Goal: Task Accomplishment & Management: Manage account settings

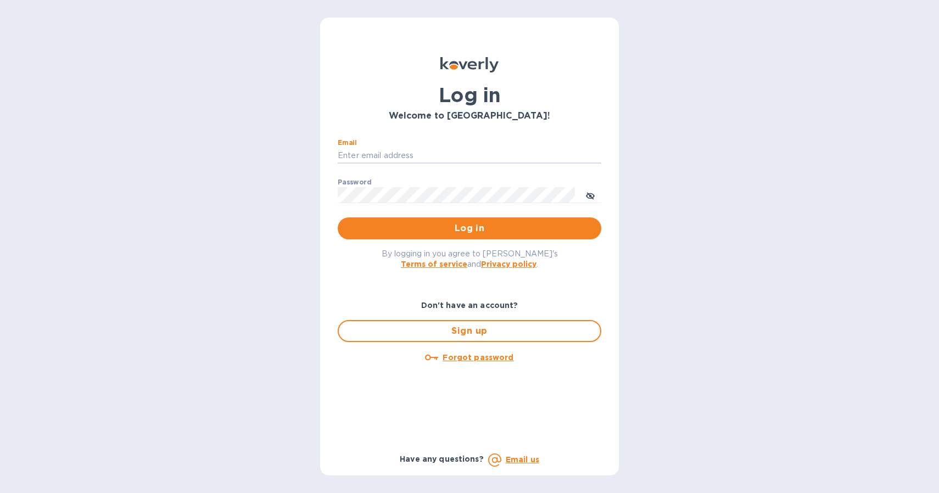
type input "bjensen@bonvivantimports.com"
click at [470, 228] on button "Log in" at bounding box center [470, 228] width 264 height 22
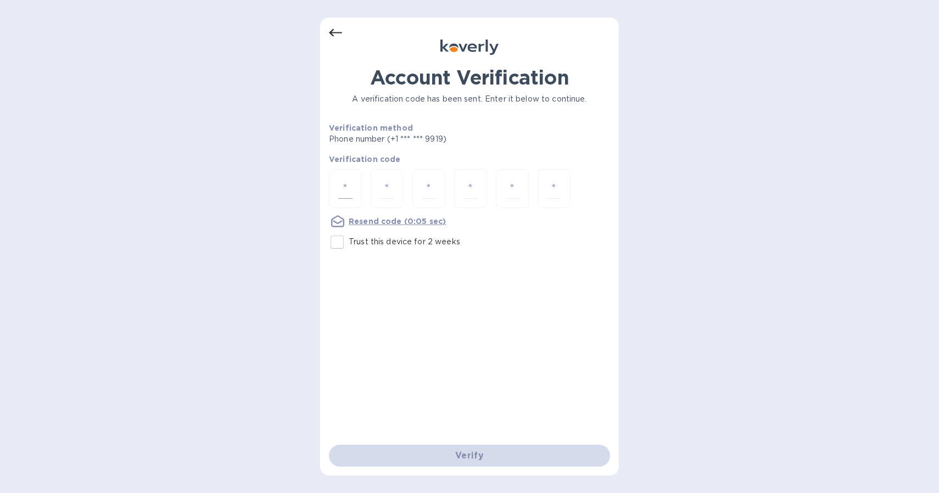
click at [349, 186] on input "number" at bounding box center [345, 188] width 14 height 20
type input "8"
type input "9"
type input "0"
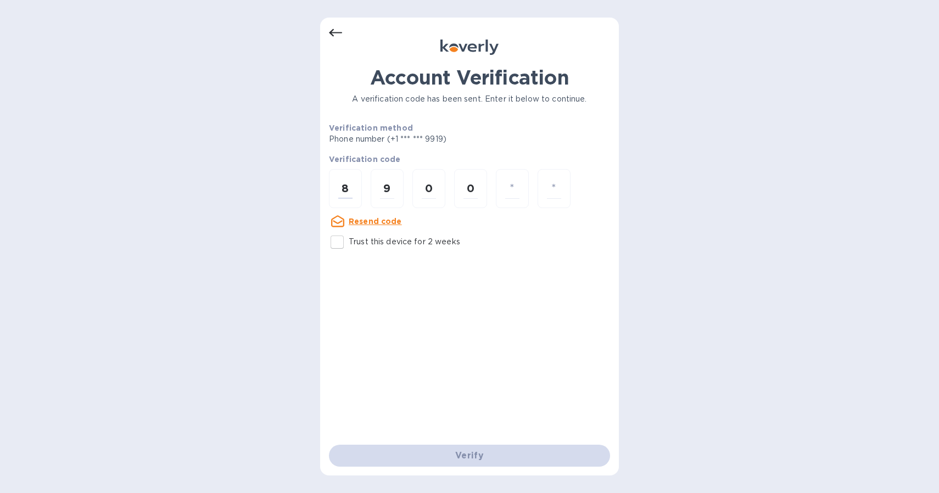
type input "8"
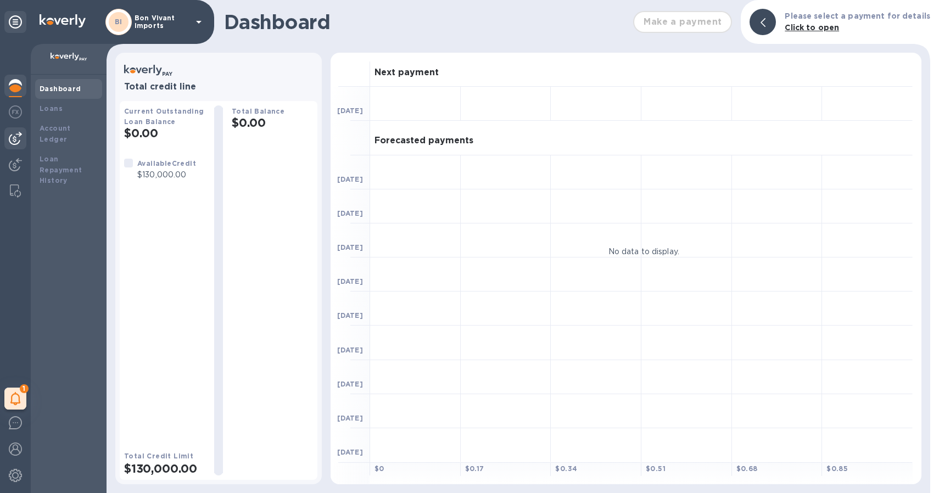
click at [15, 139] on img at bounding box center [15, 138] width 13 height 13
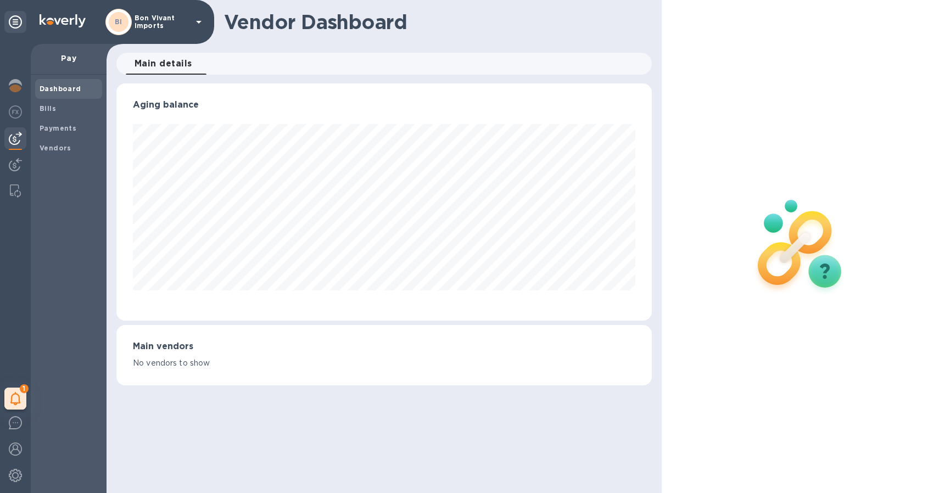
scroll to position [237, 530]
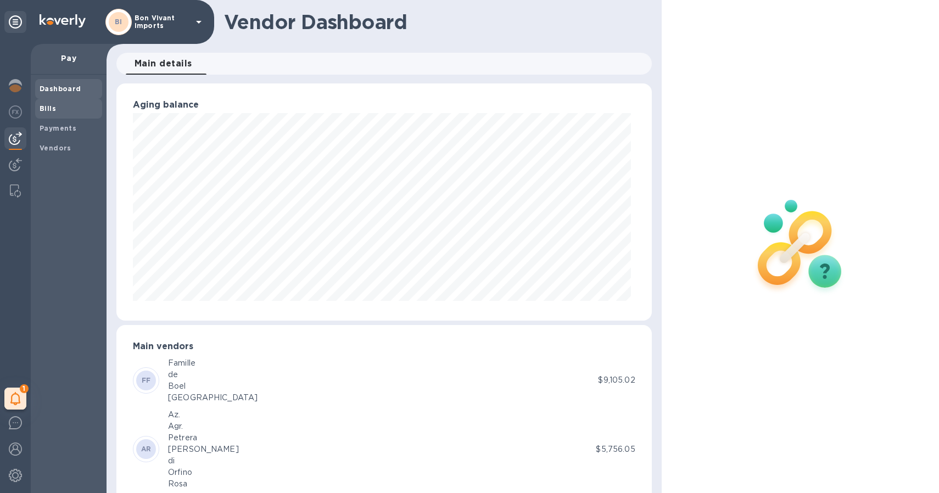
click at [53, 108] on b "Bills" at bounding box center [48, 108] width 16 height 8
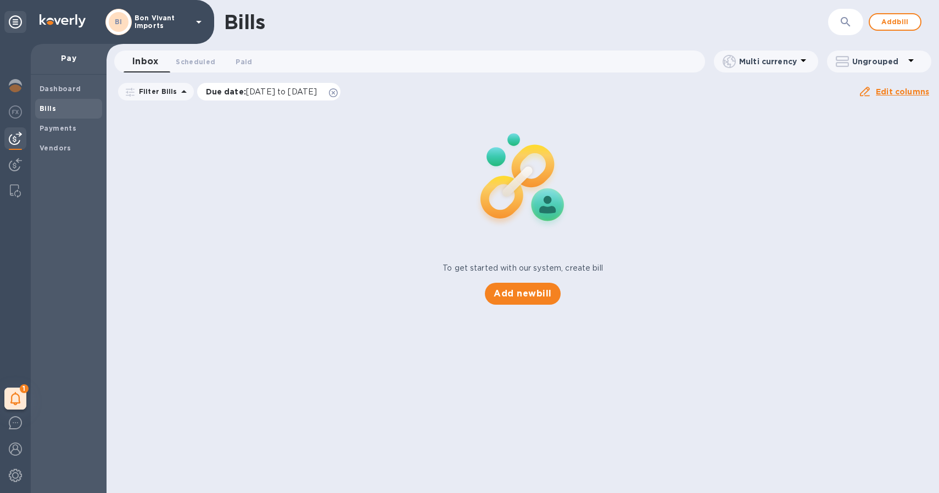
click at [288, 90] on span "[DATE] to [DATE]" at bounding box center [281, 91] width 71 height 9
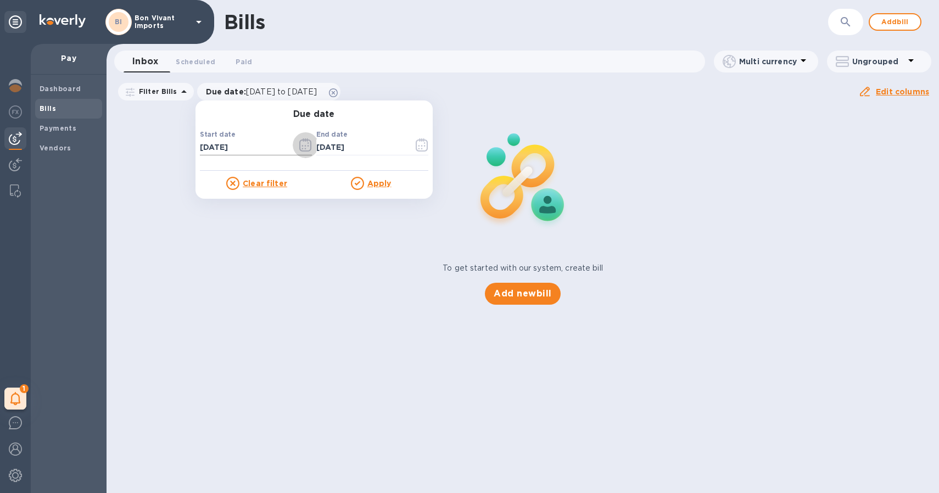
click at [300, 146] on icon "button" at bounding box center [305, 144] width 13 height 13
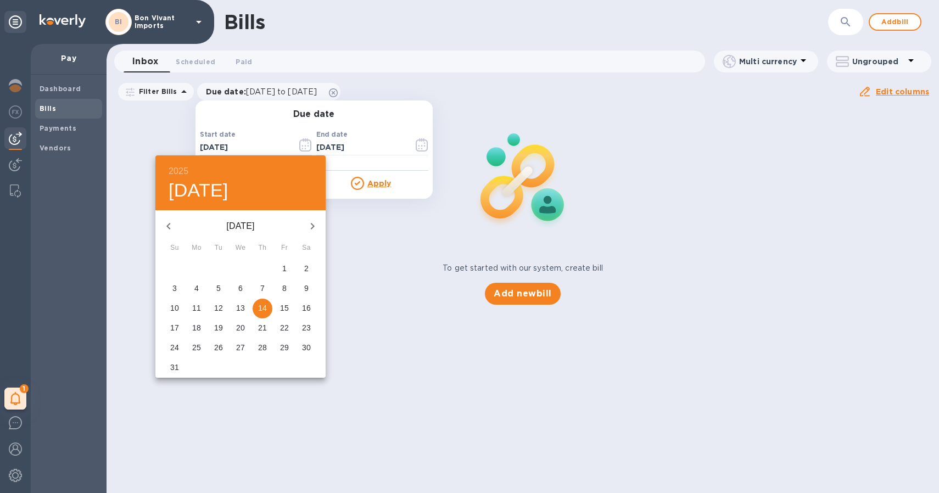
click at [167, 227] on icon "button" at bounding box center [168, 226] width 13 height 13
click at [178, 269] on span "1" at bounding box center [175, 268] width 20 height 11
type input "[DATE]"
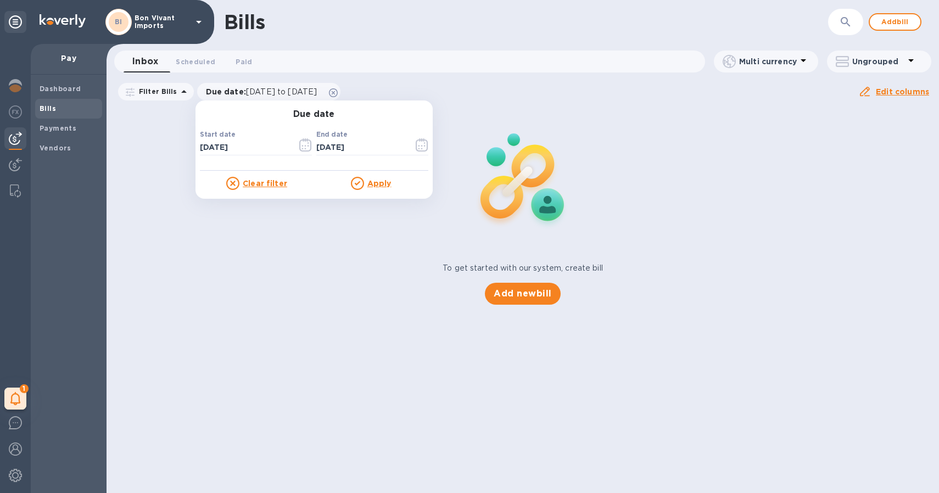
click at [377, 179] on u "Apply" at bounding box center [379, 183] width 24 height 9
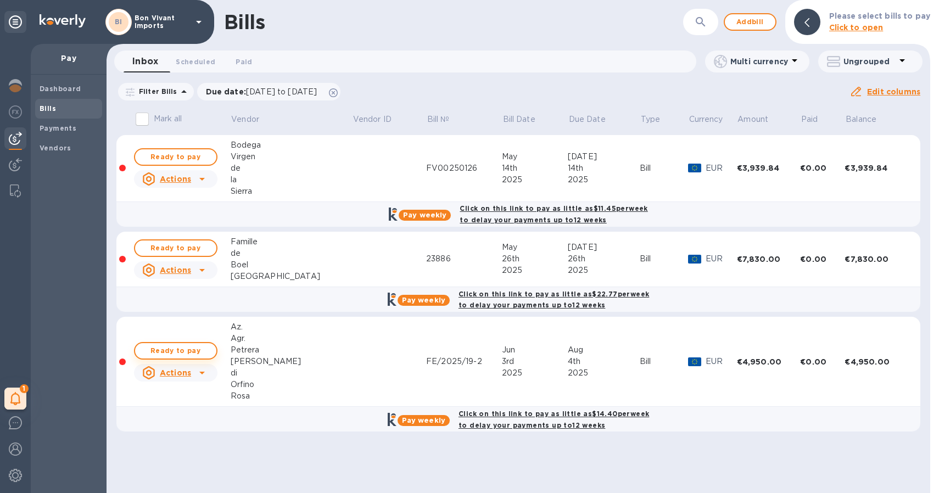
click at [194, 346] on span "Ready to pay" at bounding box center [176, 350] width 64 height 13
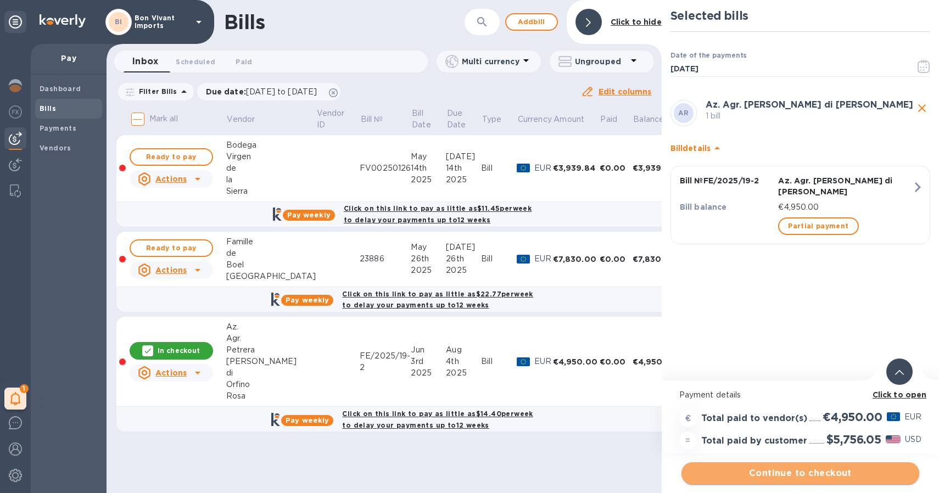
click at [743, 477] on span "Continue to checkout" at bounding box center [800, 473] width 220 height 13
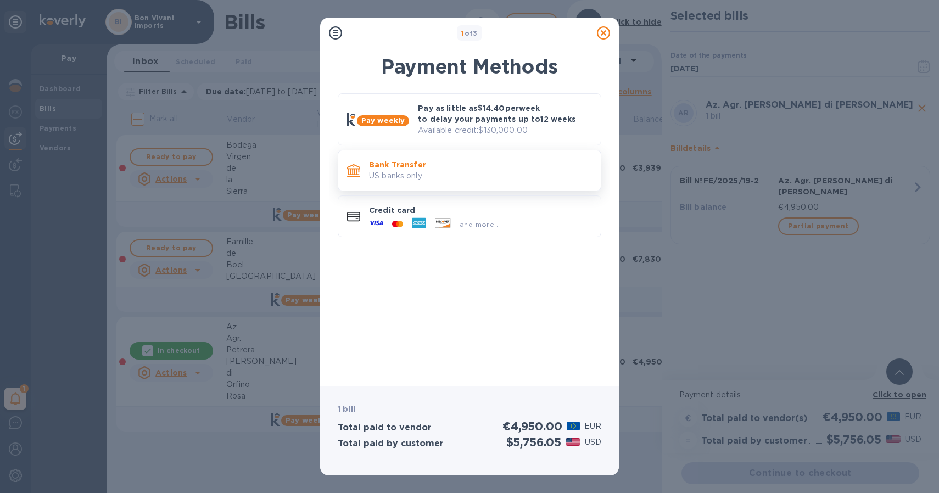
click at [499, 161] on p "Bank Transfer" at bounding box center [480, 164] width 223 height 11
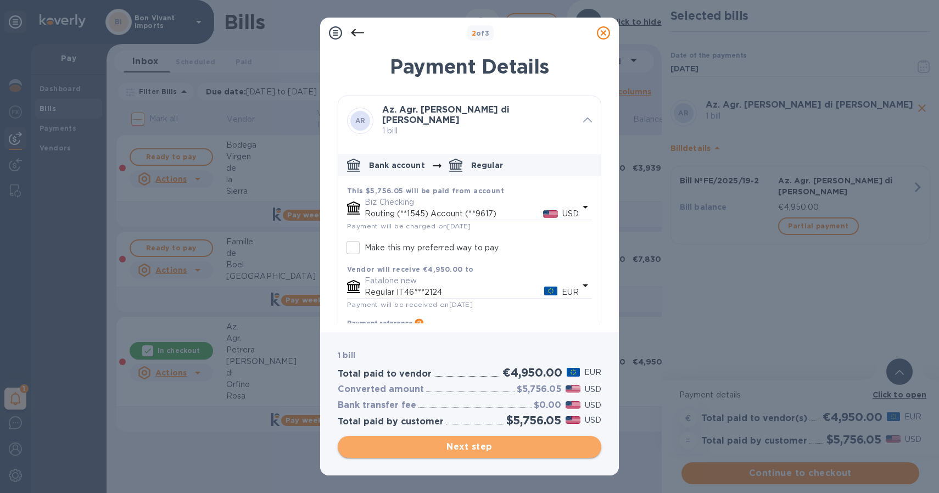
click at [480, 448] on span "Next step" at bounding box center [470, 446] width 246 height 13
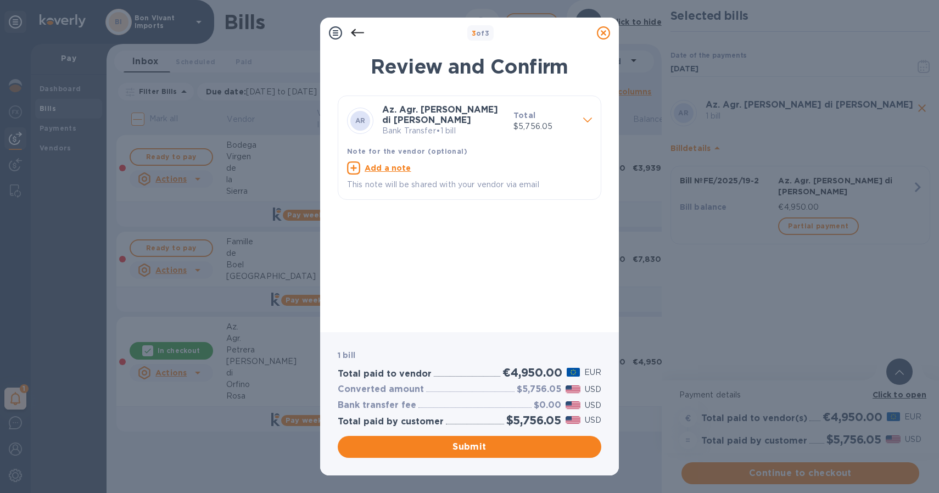
click at [391, 166] on u "Add a note" at bounding box center [388, 168] width 47 height 9
click at [391, 166] on textarea at bounding box center [460, 169] width 227 height 9
type textarea "Fattura FE/2025/19"
click at [554, 449] on span "Submit" at bounding box center [470, 446] width 246 height 13
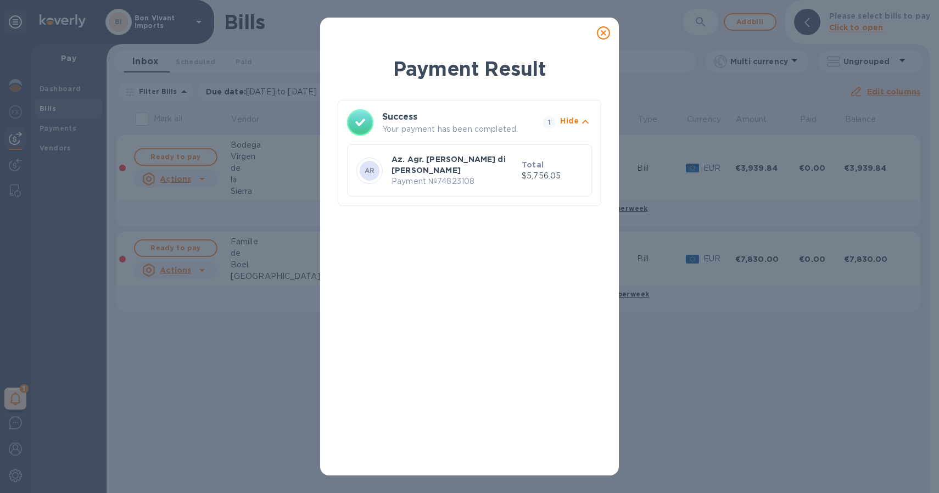
click at [605, 32] on icon at bounding box center [603, 32] width 13 height 13
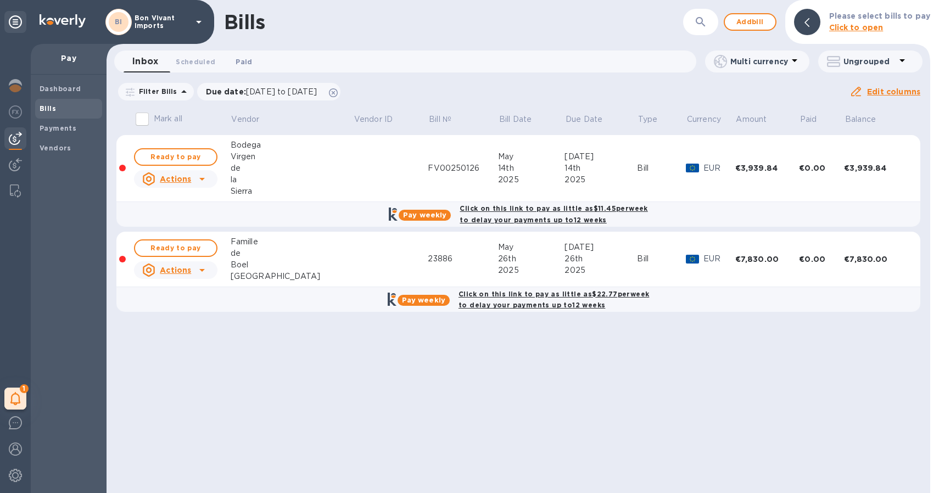
click at [252, 59] on span "Paid 0" at bounding box center [244, 62] width 16 height 12
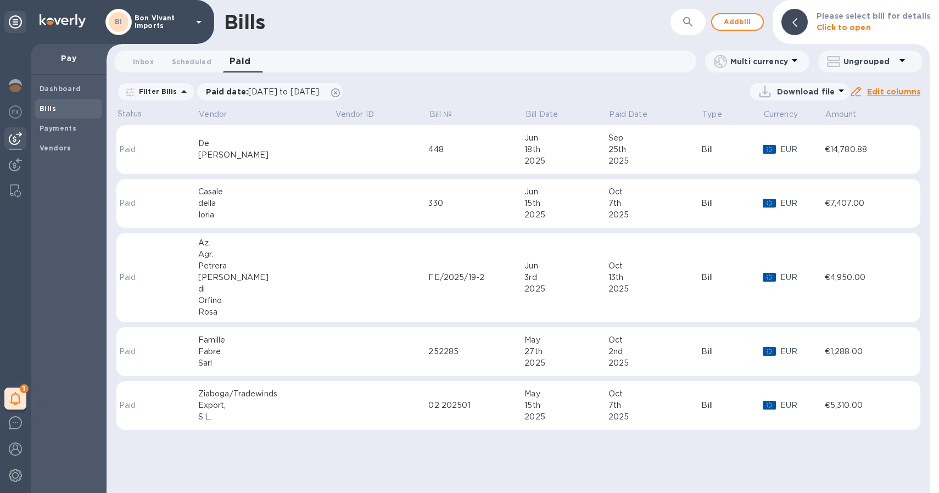
click at [238, 264] on div "Petrera" at bounding box center [266, 266] width 137 height 12
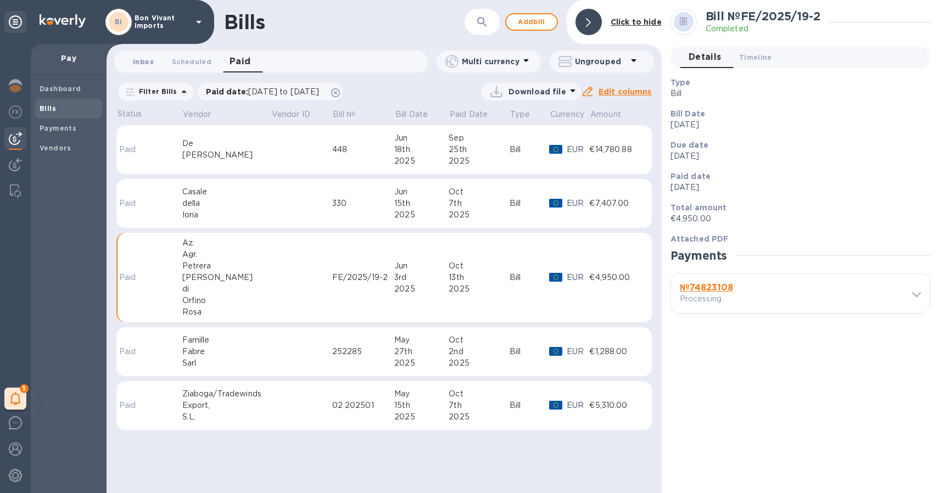
click at [148, 61] on span "Inbox 0" at bounding box center [143, 62] width 21 height 12
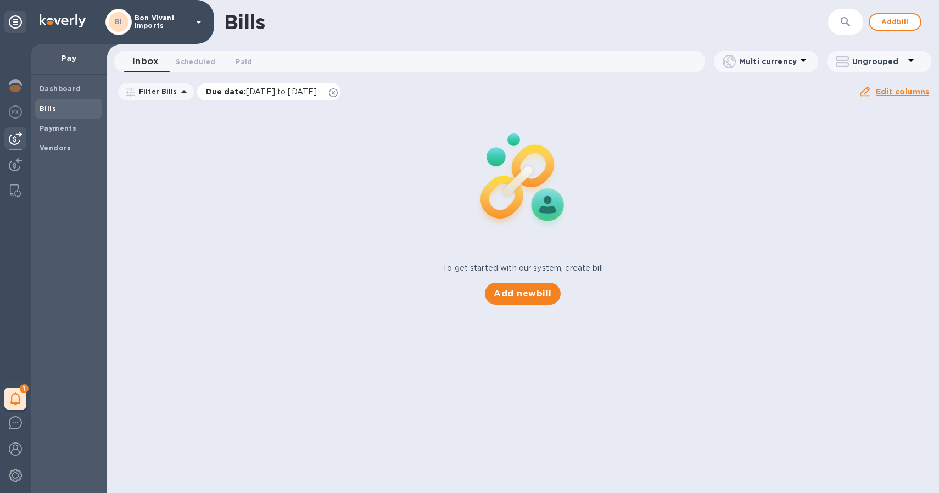
click at [257, 89] on span "[DATE] to [DATE]" at bounding box center [281, 91] width 71 height 9
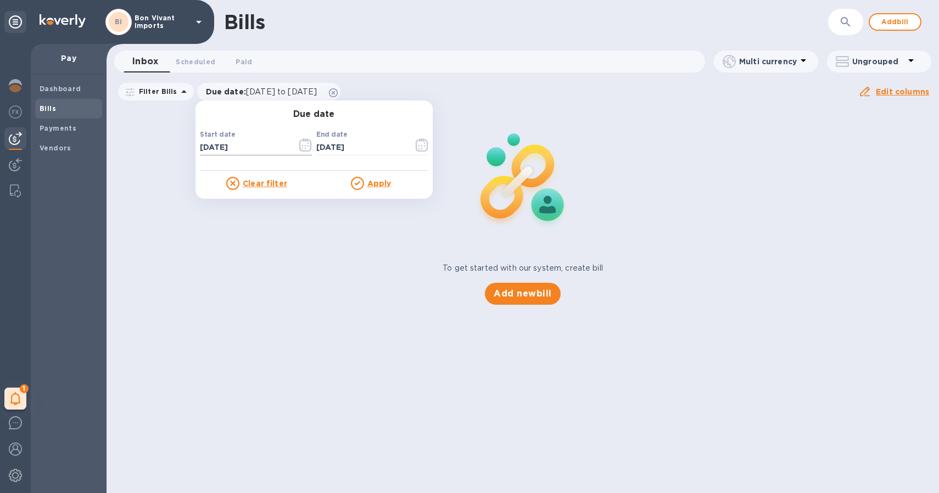
click at [306, 148] on icon "button" at bounding box center [305, 144] width 13 height 13
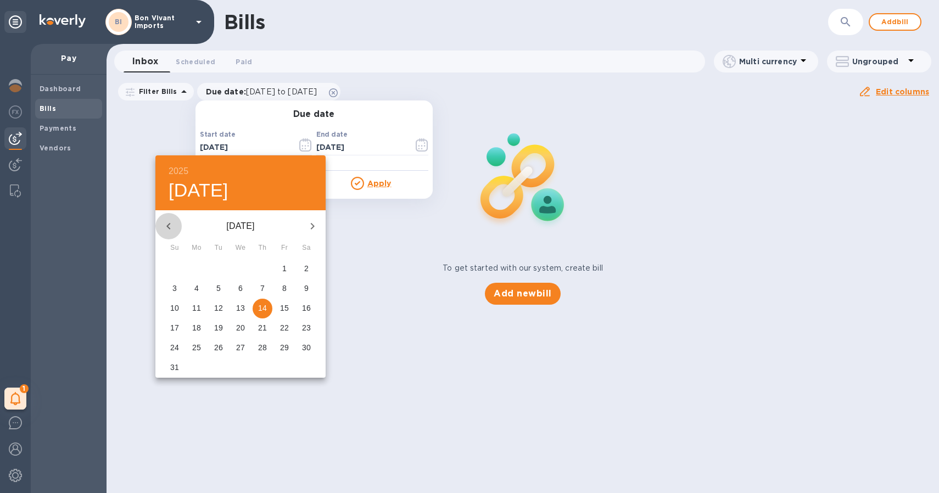
click at [169, 221] on icon "button" at bounding box center [168, 226] width 13 height 13
click at [172, 268] on p "1" at bounding box center [174, 268] width 4 height 11
type input "[DATE]"
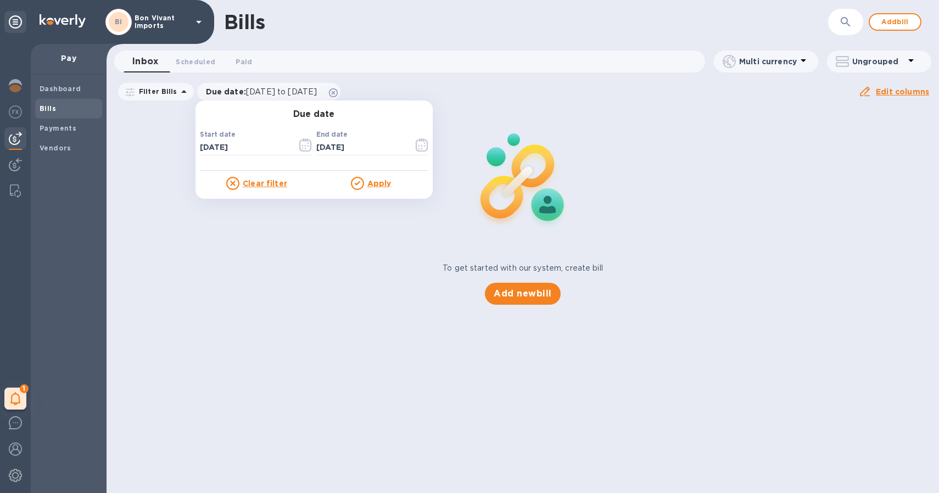
click at [377, 179] on u "Apply" at bounding box center [379, 183] width 24 height 9
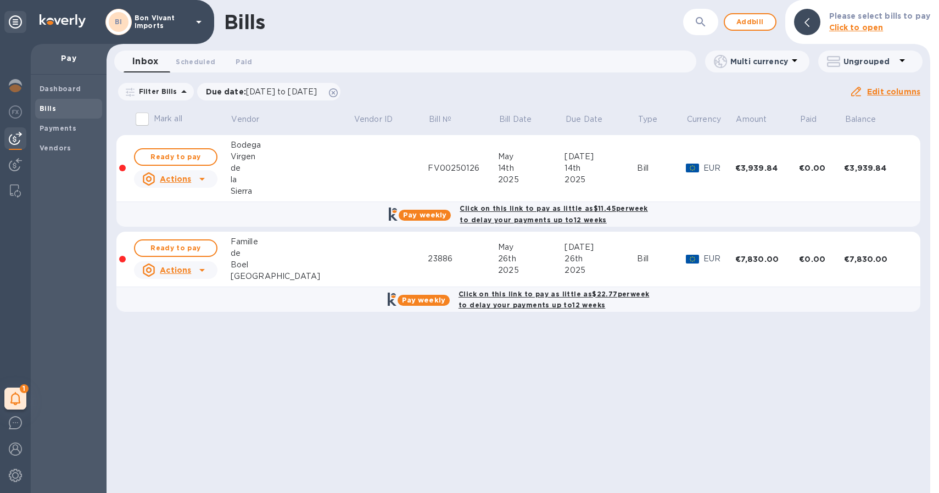
click at [209, 267] on icon at bounding box center [201, 270] width 13 height 13
click at [186, 342] on b "Delete" at bounding box center [179, 340] width 27 height 9
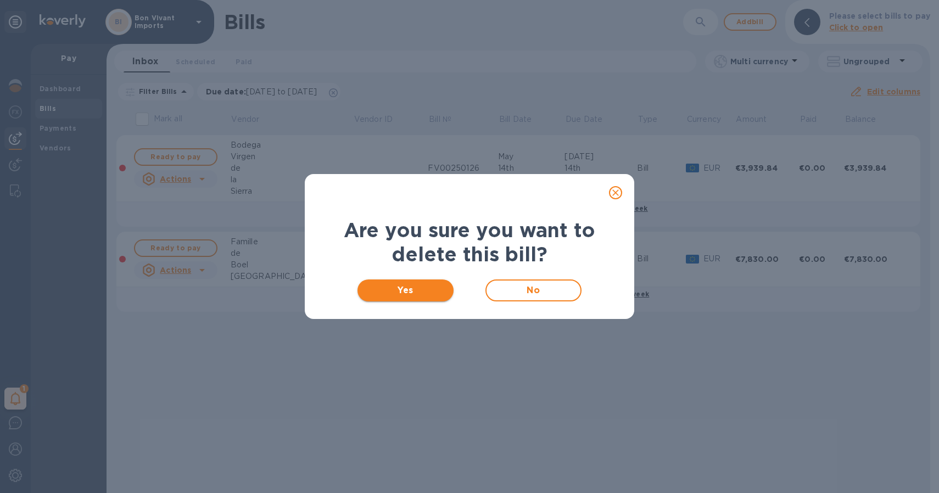
click at [387, 289] on span "Yes" at bounding box center [405, 290] width 79 height 13
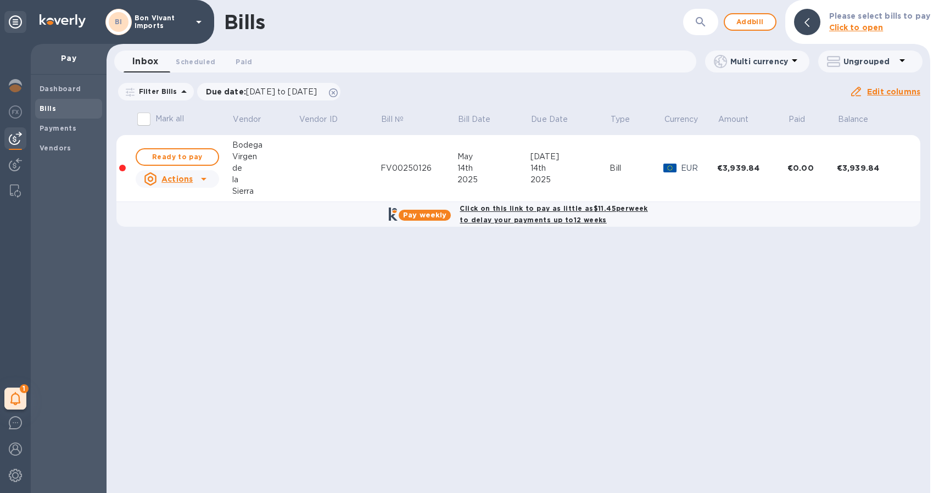
click at [208, 180] on icon at bounding box center [203, 178] width 13 height 13
click at [184, 245] on b "Delete" at bounding box center [179, 249] width 27 height 9
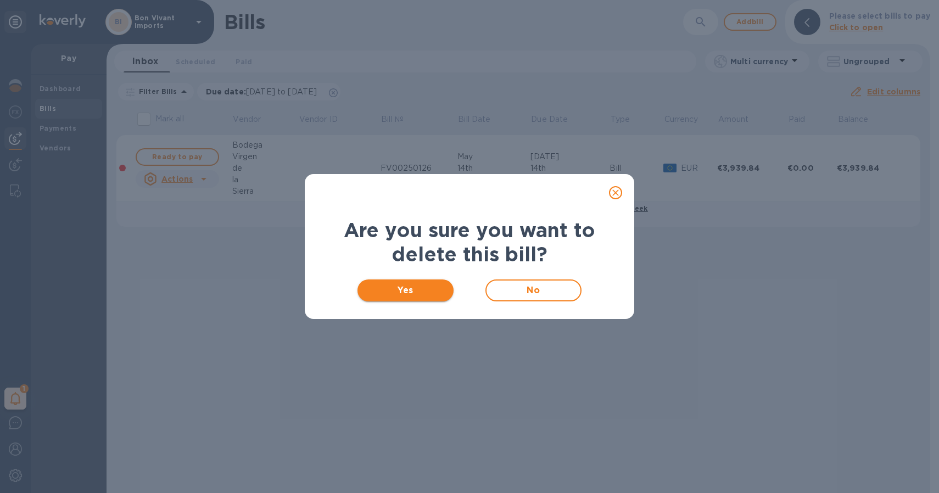
click at [402, 288] on span "Yes" at bounding box center [405, 290] width 79 height 13
